Goal: Transaction & Acquisition: Purchase product/service

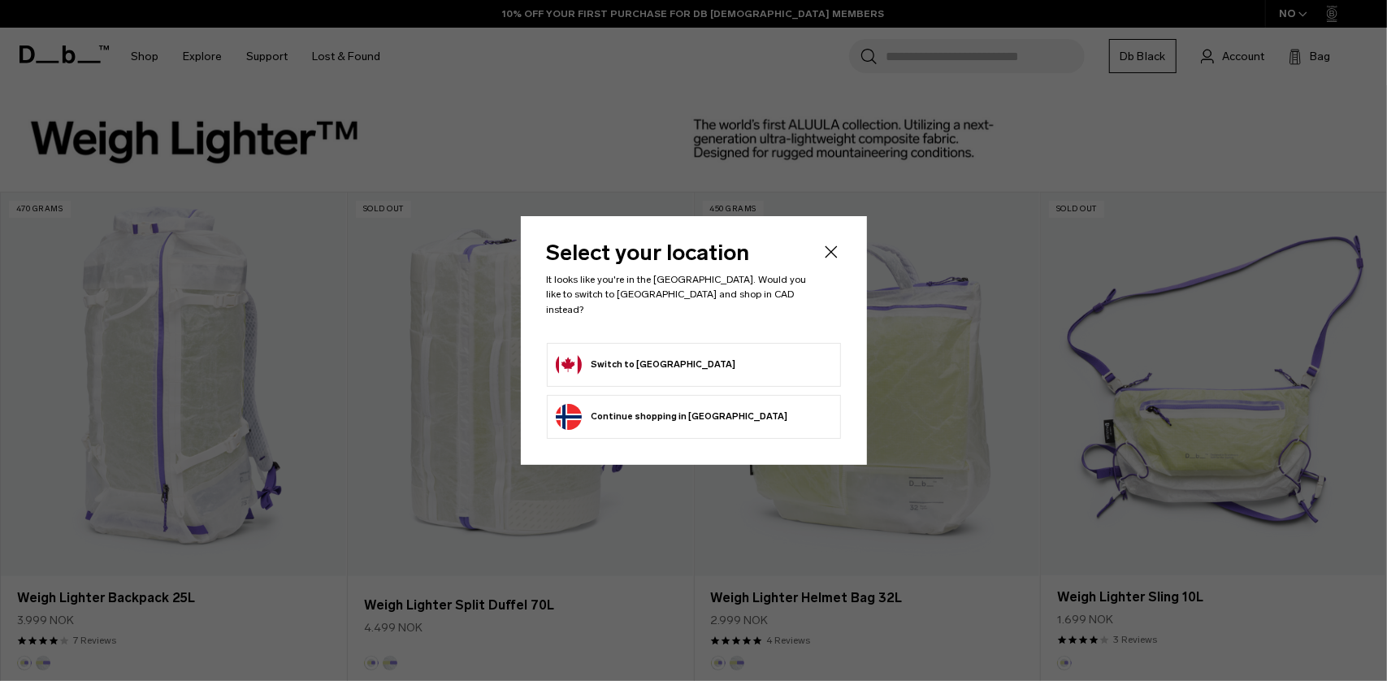
click at [605, 355] on button "Switch to Canada" at bounding box center [646, 365] width 180 height 26
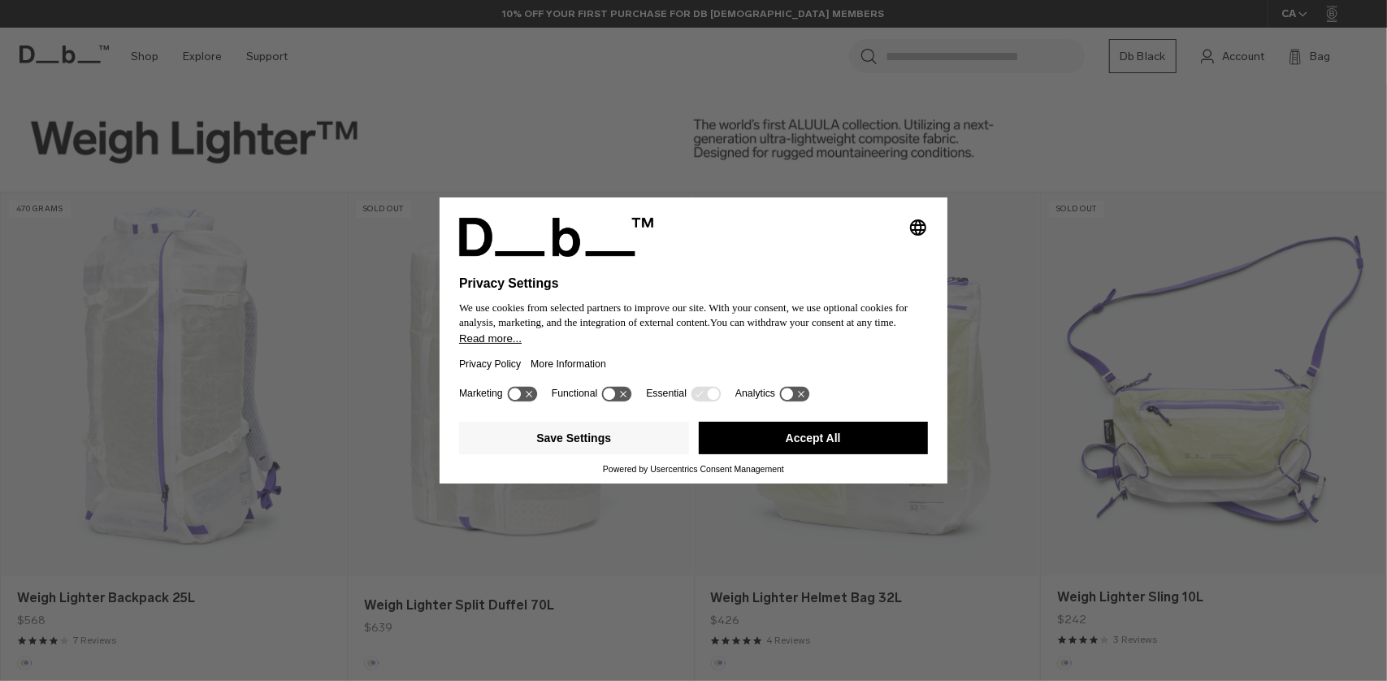
click at [855, 447] on button "Accept All" at bounding box center [814, 438] width 230 height 32
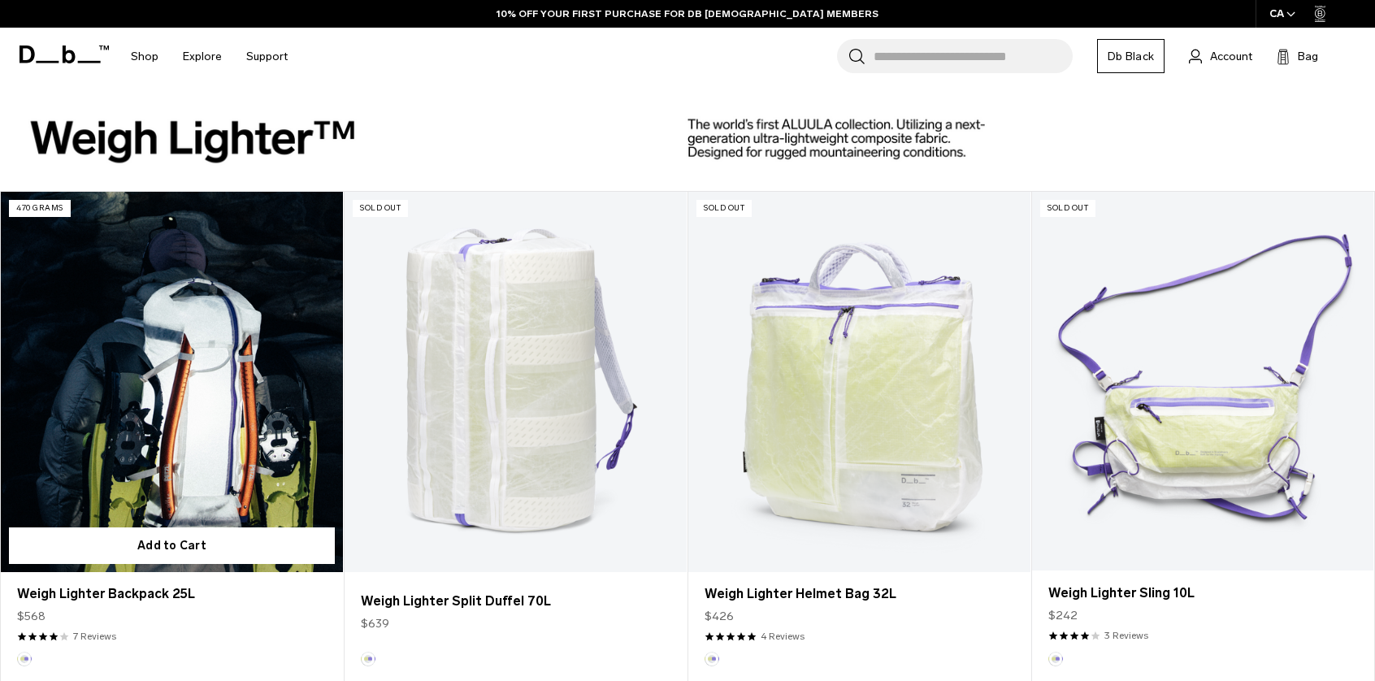
click at [162, 389] on link "Weigh Lighter Backpack 25L" at bounding box center [172, 382] width 342 height 380
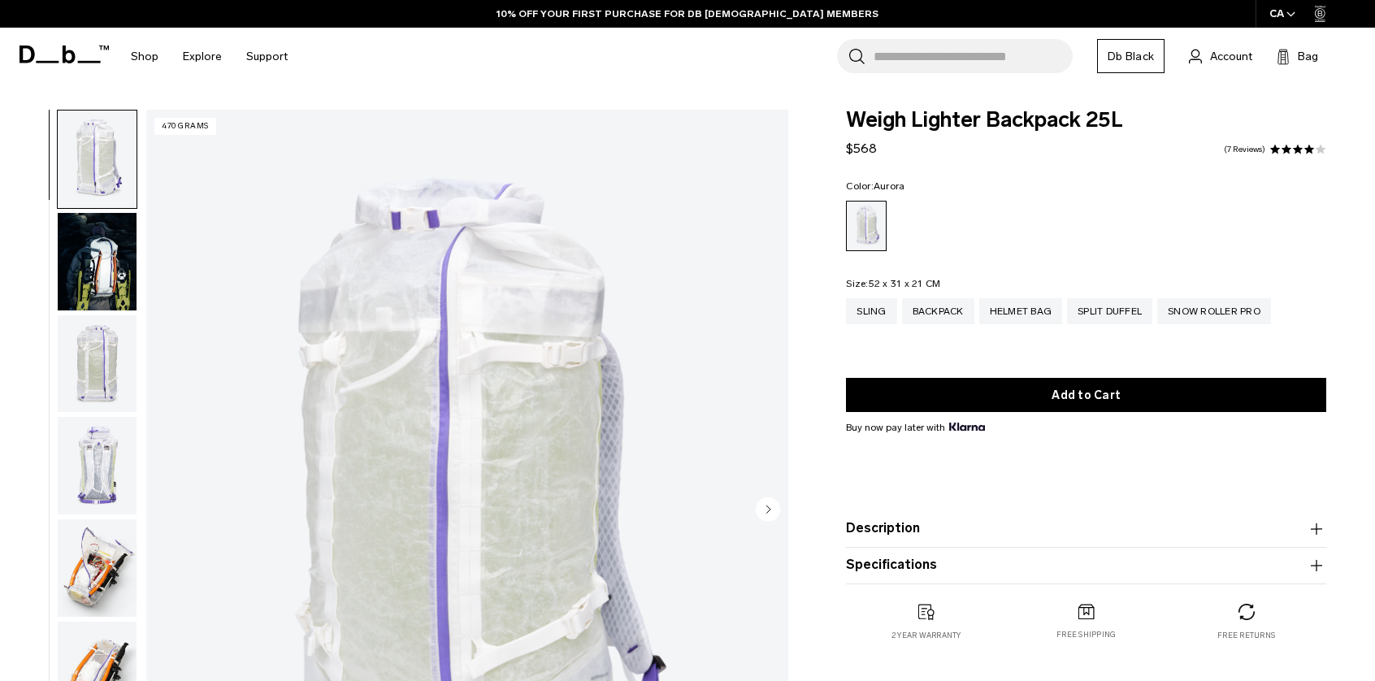
scroll to position [81, 0]
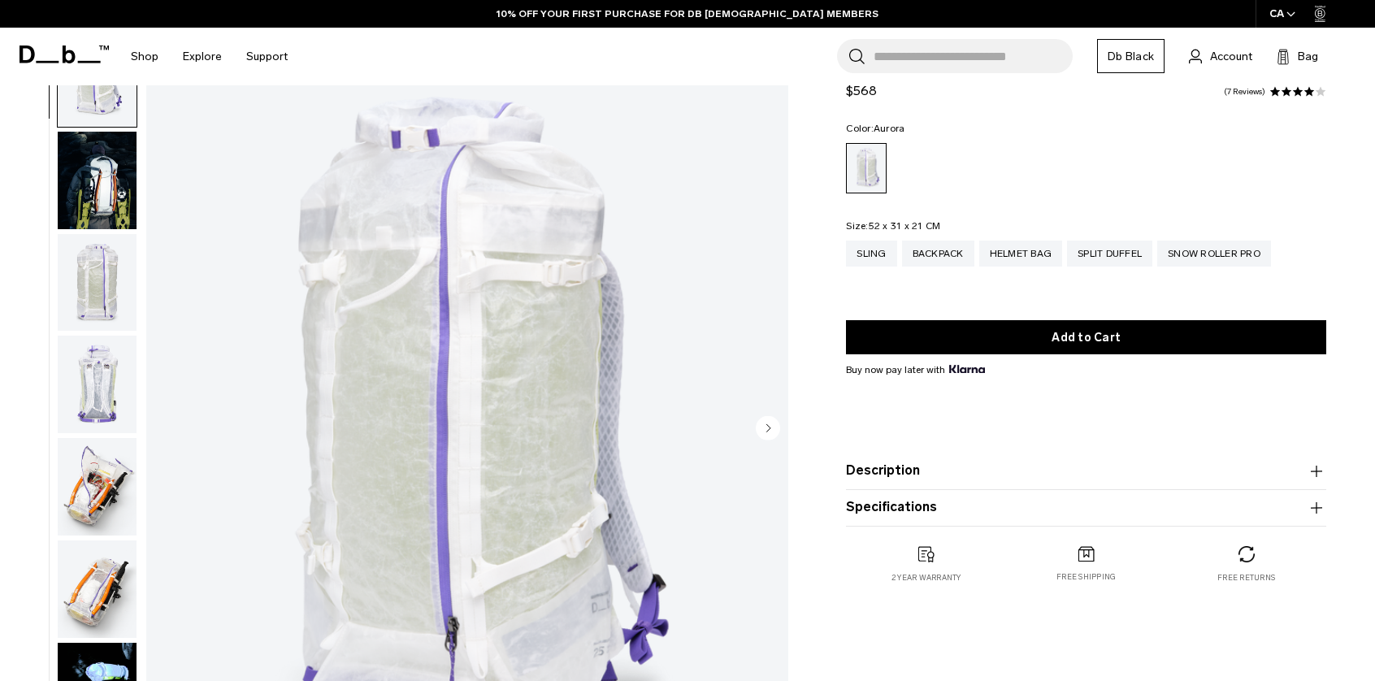
click at [875, 466] on button "Description" at bounding box center [1086, 470] width 480 height 19
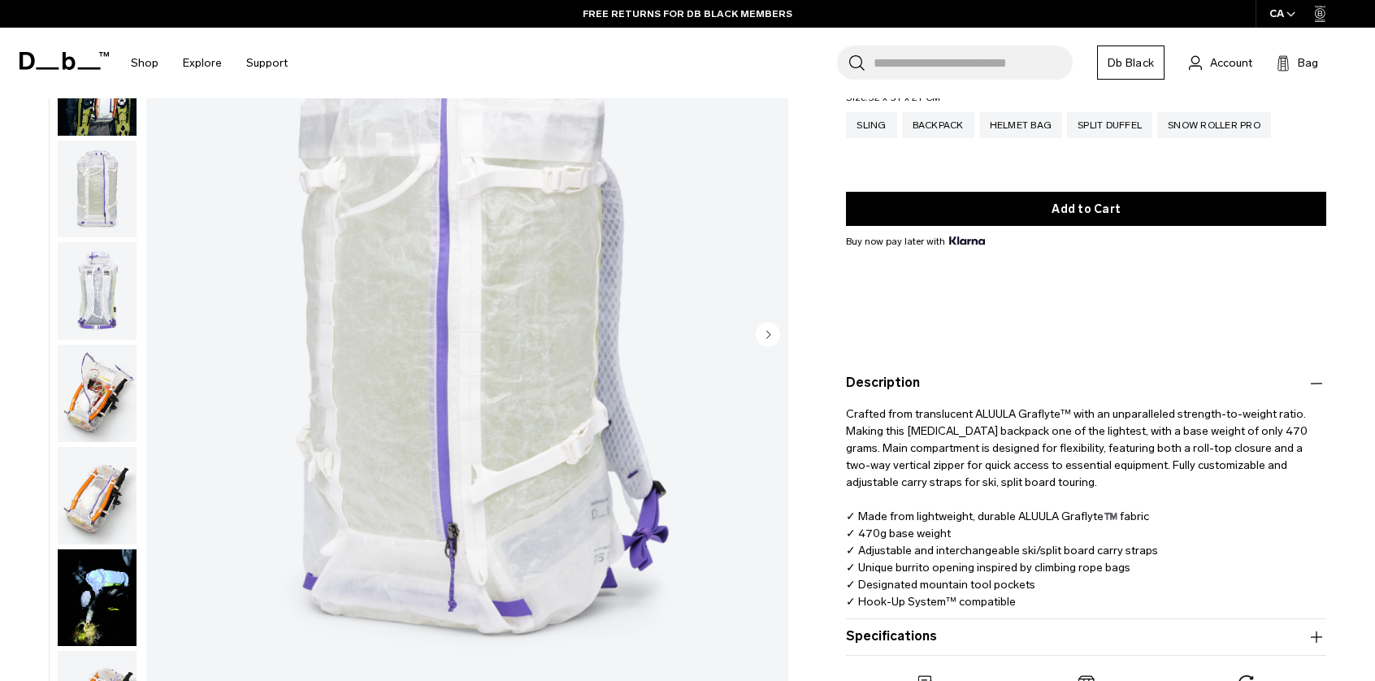
scroll to position [162, 0]
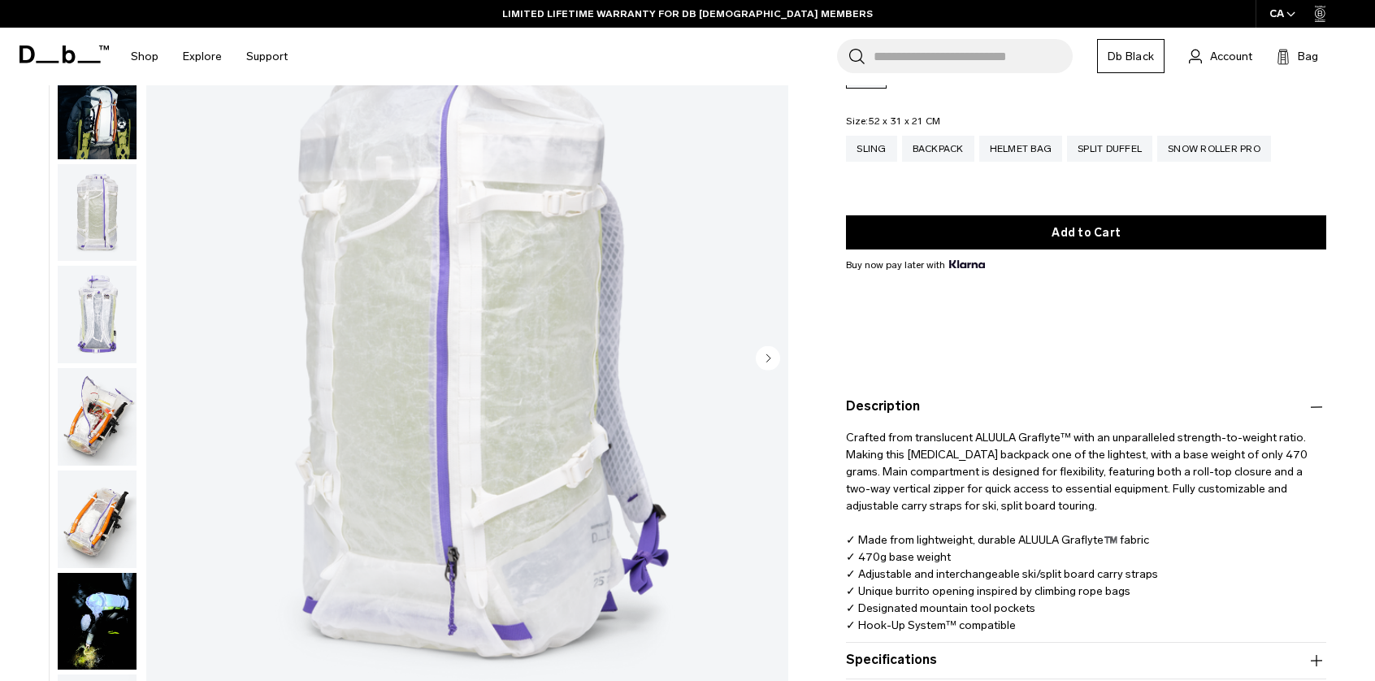
click at [769, 363] on circle "Next slide" at bounding box center [768, 357] width 24 height 24
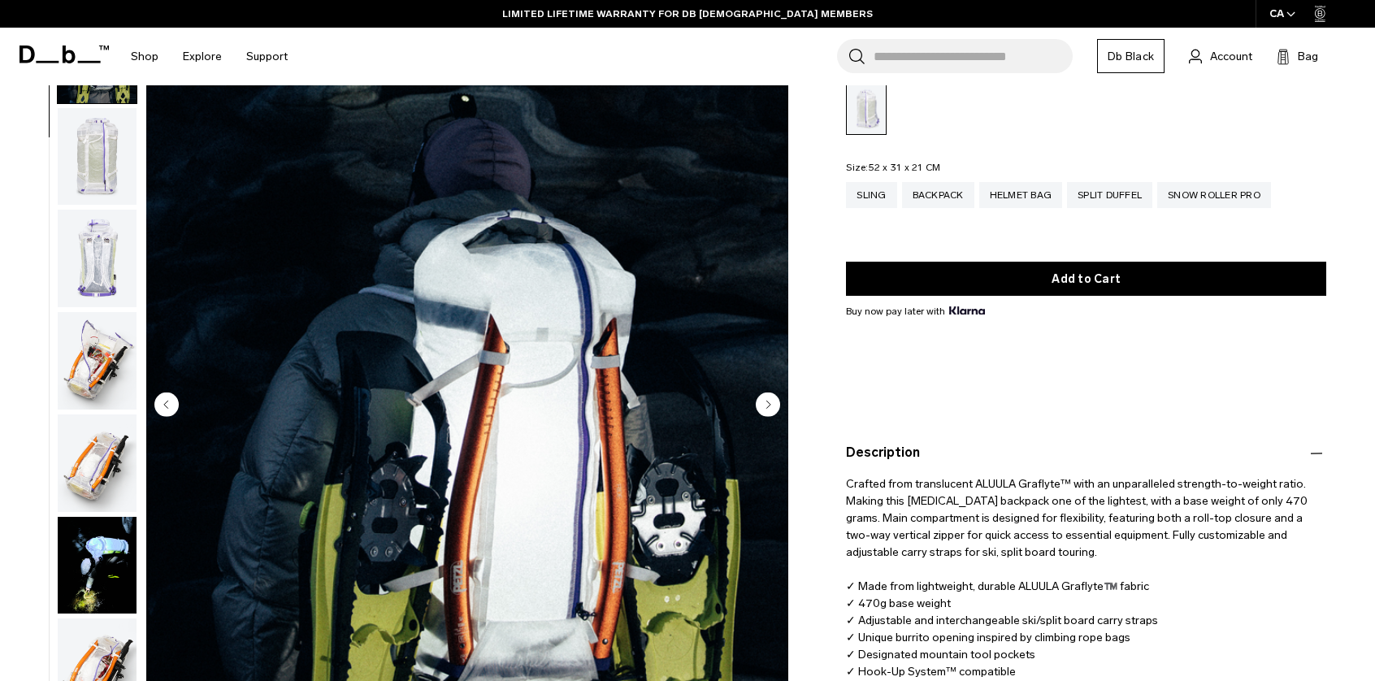
scroll to position [0, 0]
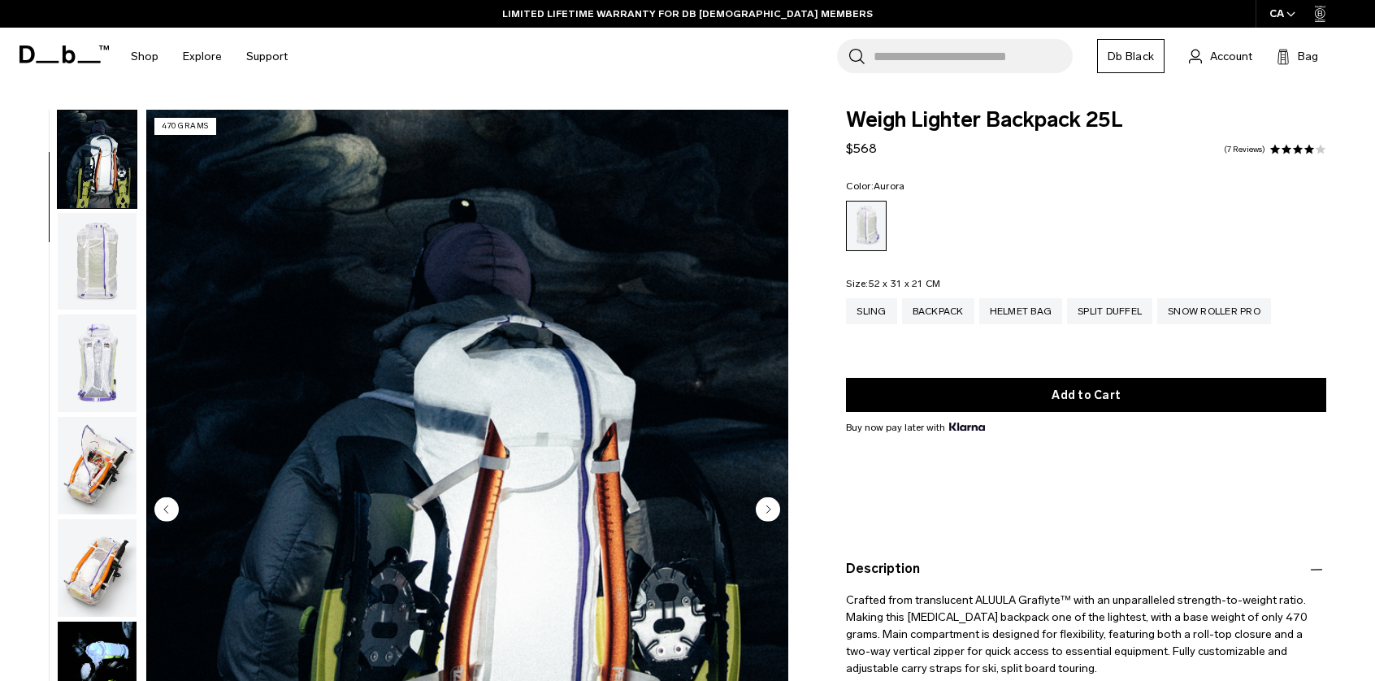
click at [940, 122] on span "Weigh Lighter Backpack 25L" at bounding box center [1086, 120] width 480 height 21
copy div "Weigh Lighter Backpack 25L"
click at [989, 188] on fieldset "Color: [GEOGRAPHIC_DATA] Out of stock" at bounding box center [1086, 216] width 480 height 70
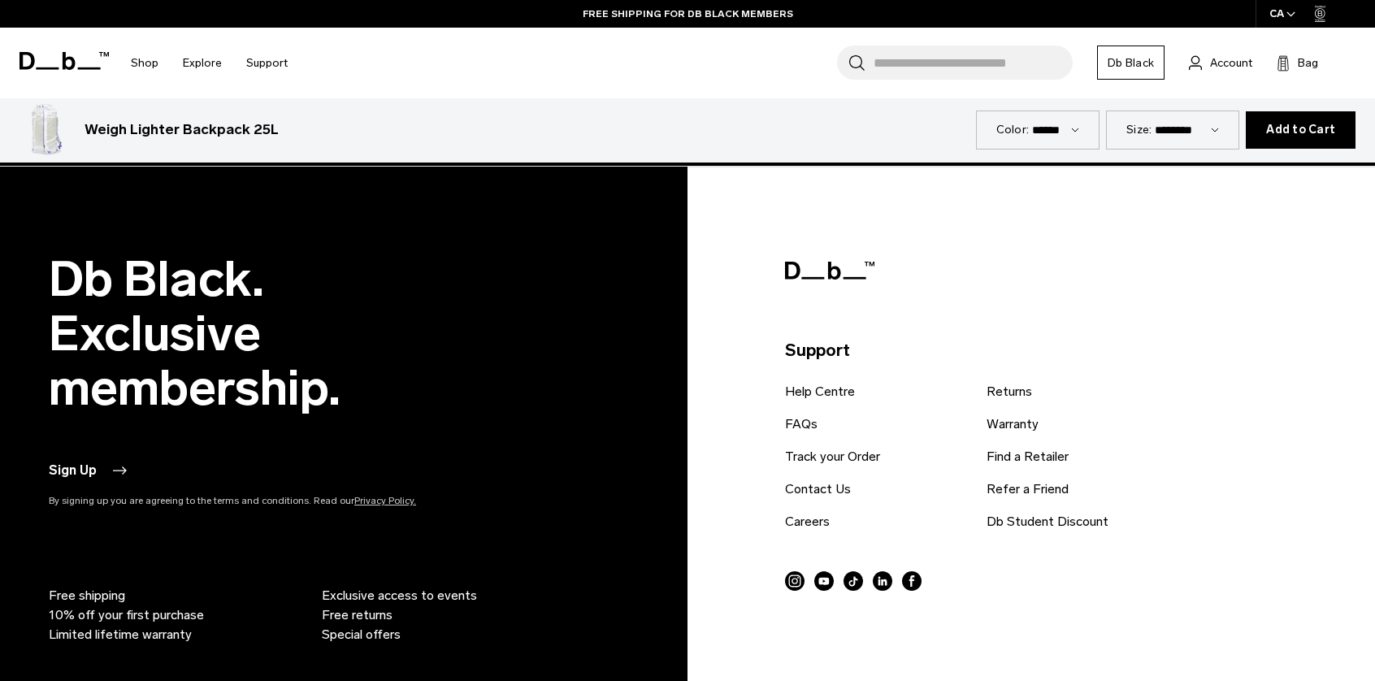
scroll to position [4712, 0]
